Goal: Task Accomplishment & Management: Use online tool/utility

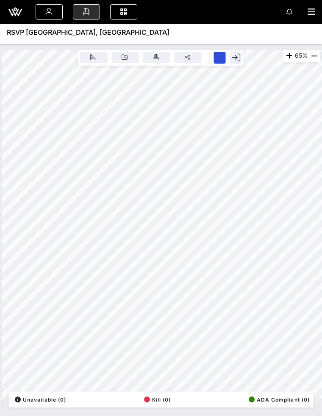
click at [13, 11] on icon at bounding box center [15, 12] width 8 height 7
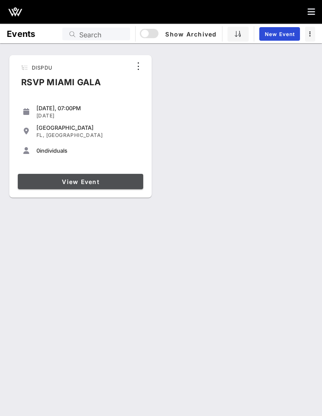
click at [84, 186] on link "View Event" at bounding box center [81, 181] width 126 height 15
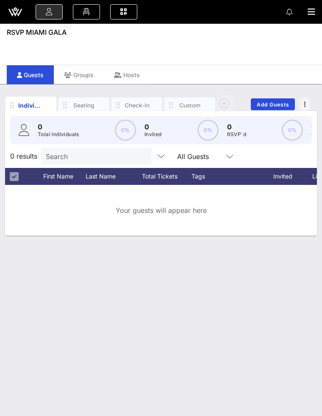
click at [109, 54] on div "Event Builder Guests Floor Plan Journeys Comms QR Scanner Team Settings RSVP [G…" at bounding box center [161, 208] width 322 height 416
click at [92, 13] on link at bounding box center [86, 11] width 27 height 15
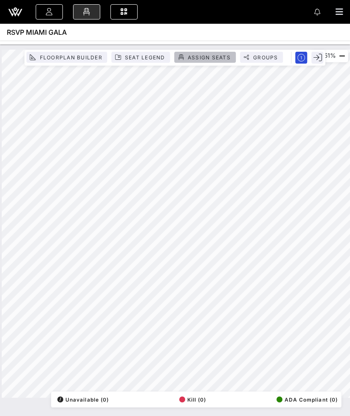
click at [204, 56] on span "Assign Seats" at bounding box center [208, 57] width 43 height 6
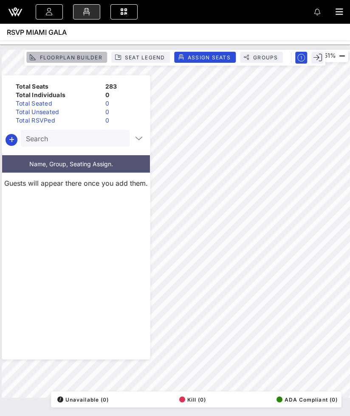
click at [73, 58] on span "Floorplan Builder" at bounding box center [70, 57] width 63 height 6
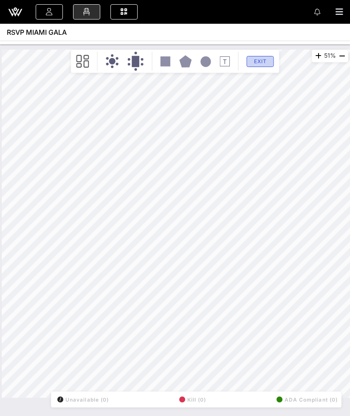
click at [255, 62] on span "Exit" at bounding box center [260, 61] width 16 height 6
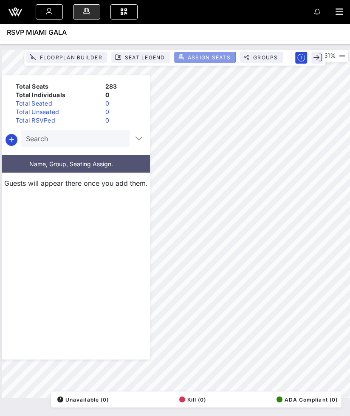
click at [185, 57] on span "Assign Seats" at bounding box center [204, 57] width 51 height 6
